Goal: Information Seeking & Learning: Understand process/instructions

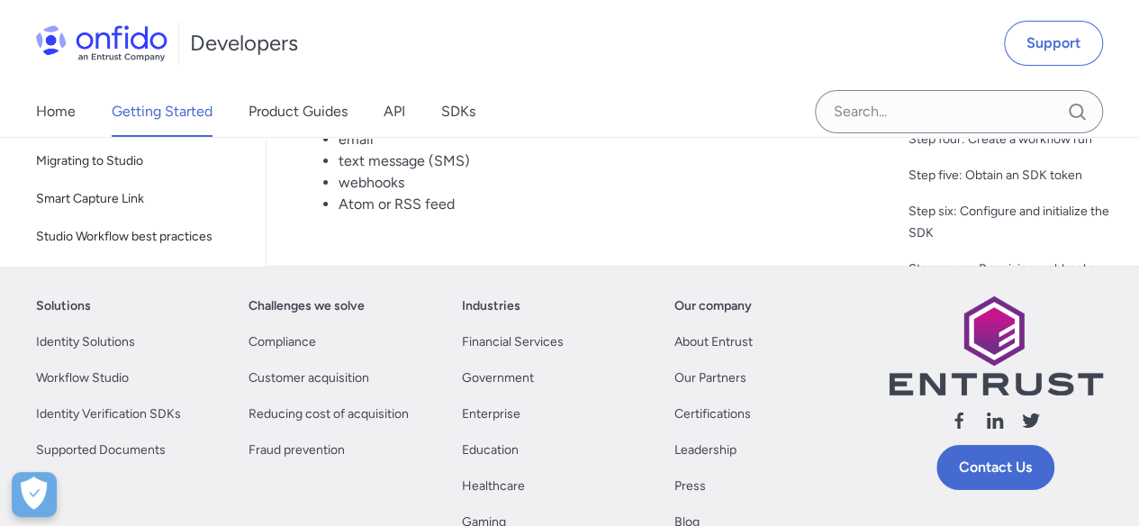
scroll to position [9889, 0]
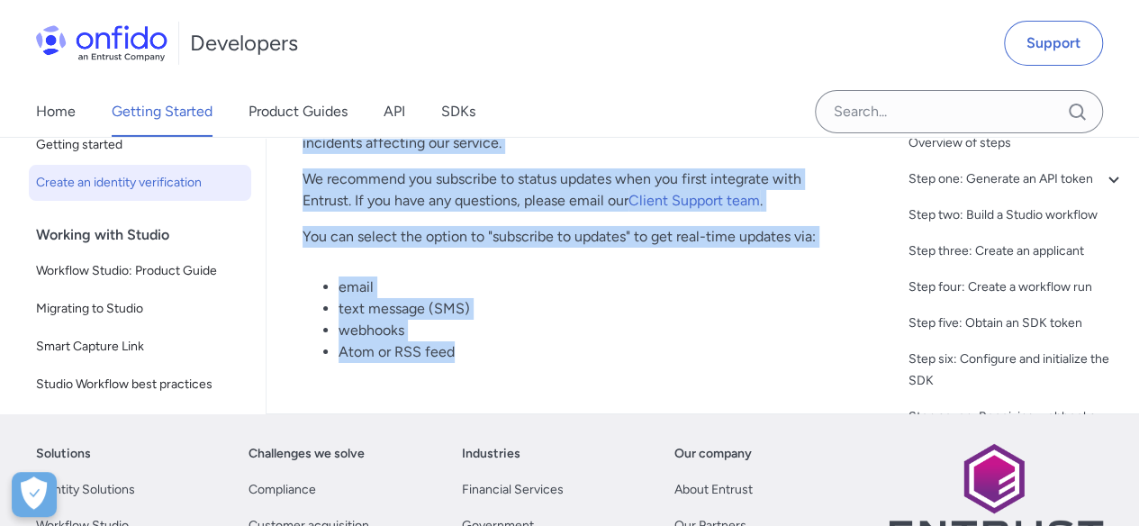
drag, startPoint x: 299, startPoint y: 255, endPoint x: 483, endPoint y: 385, distance: 225.4
copy div "Quick start guide: create an identity verification Start here This quick start …"
click at [612, 320] on li "text message (SMS)" at bounding box center [586, 309] width 494 height 22
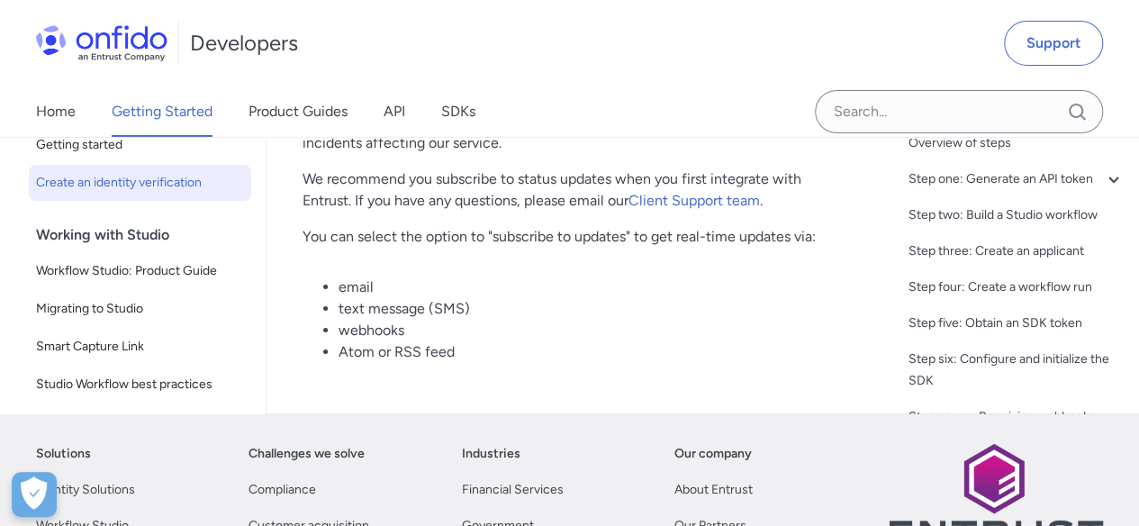
click at [542, 86] on div "Developers Support" at bounding box center [569, 43] width 1139 height 86
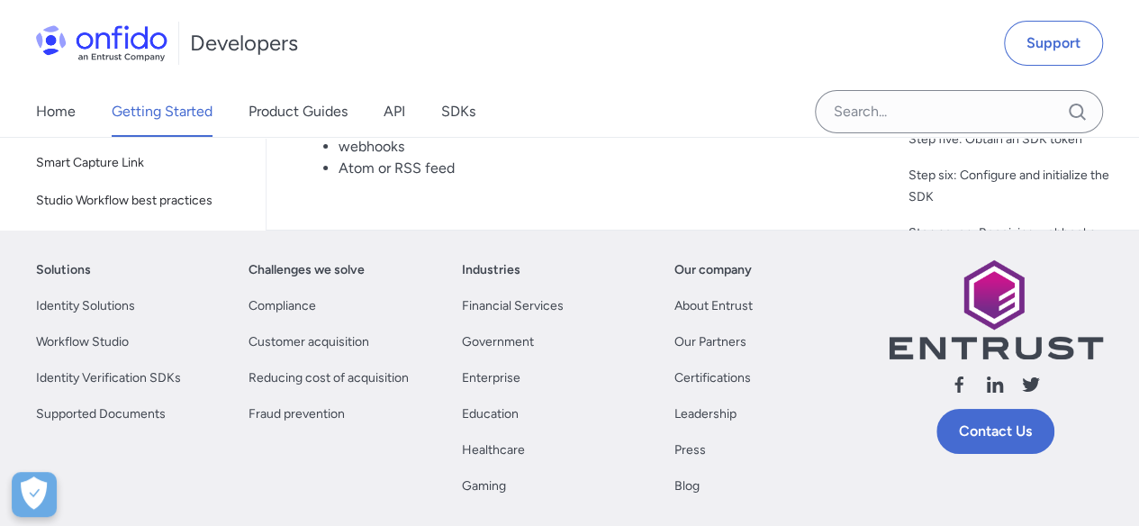
scroll to position [9979, 0]
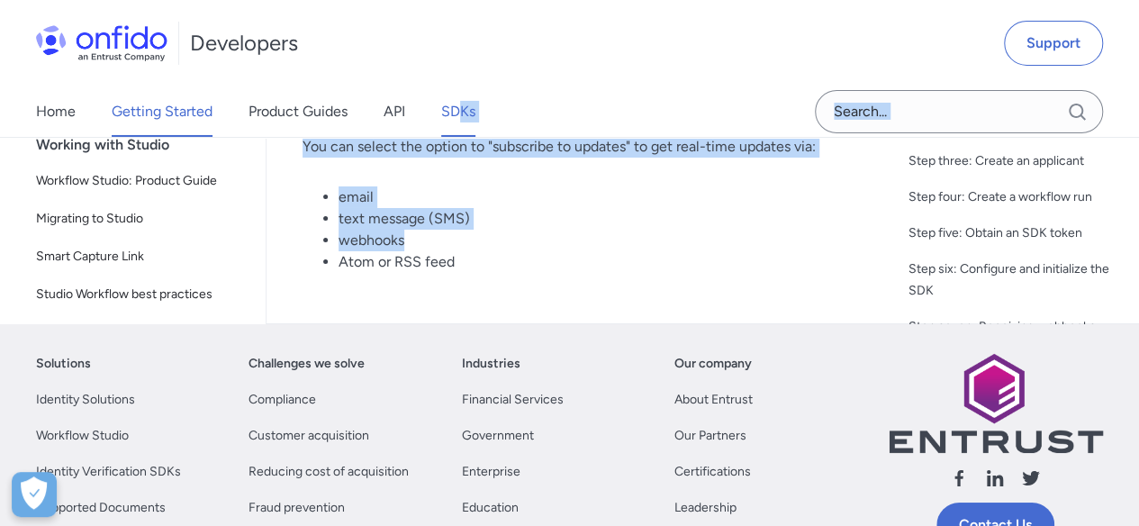
drag, startPoint x: 503, startPoint y: 289, endPoint x: 465, endPoint y: 106, distance: 186.7
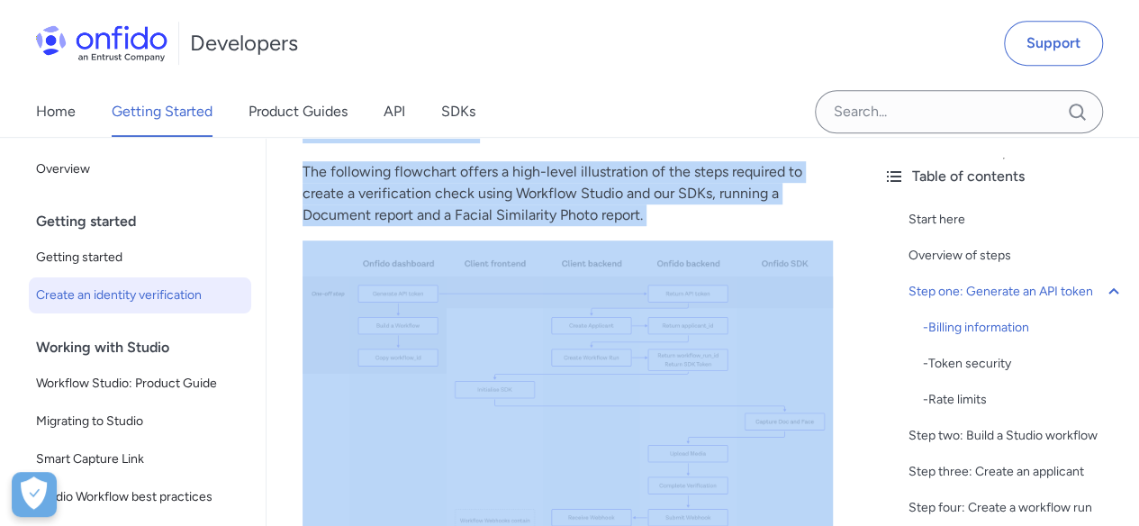
scroll to position [0, 0]
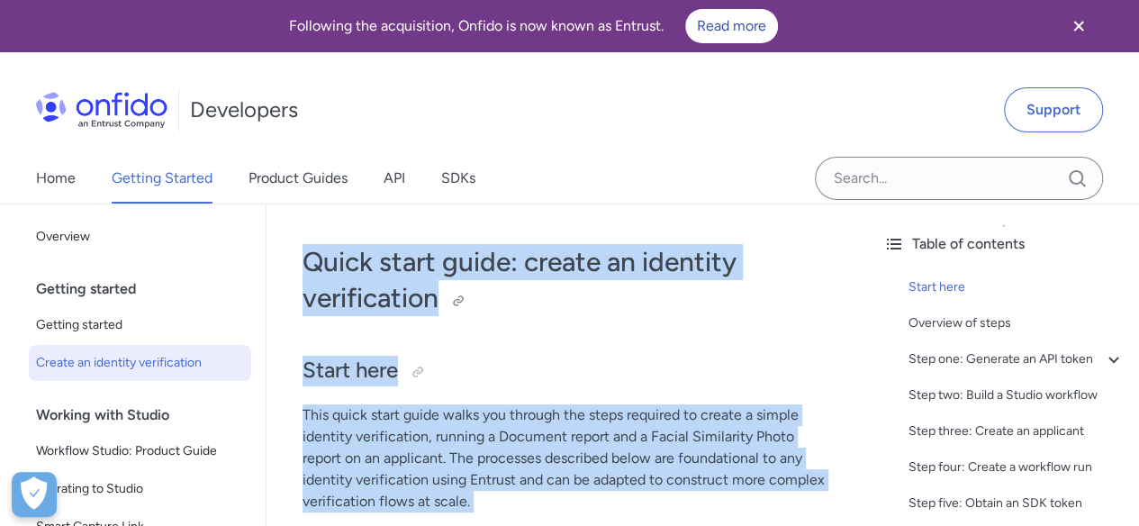
drag, startPoint x: 428, startPoint y: 192, endPoint x: 306, endPoint y: 242, distance: 131.6
copy div "Quick start guide: create an identity verification Start here This quick start …"
click at [542, 380] on h2 "Start here" at bounding box center [568, 371] width 530 height 31
